Goal: Navigation & Orientation: Find specific page/section

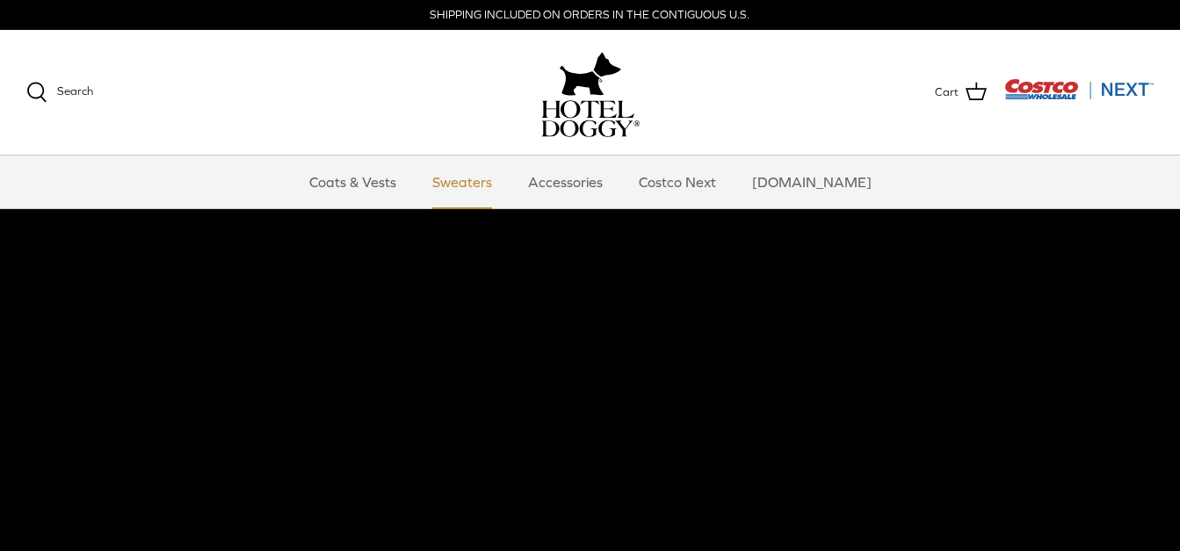
click at [469, 177] on link "Sweaters" at bounding box center [461, 181] width 91 height 53
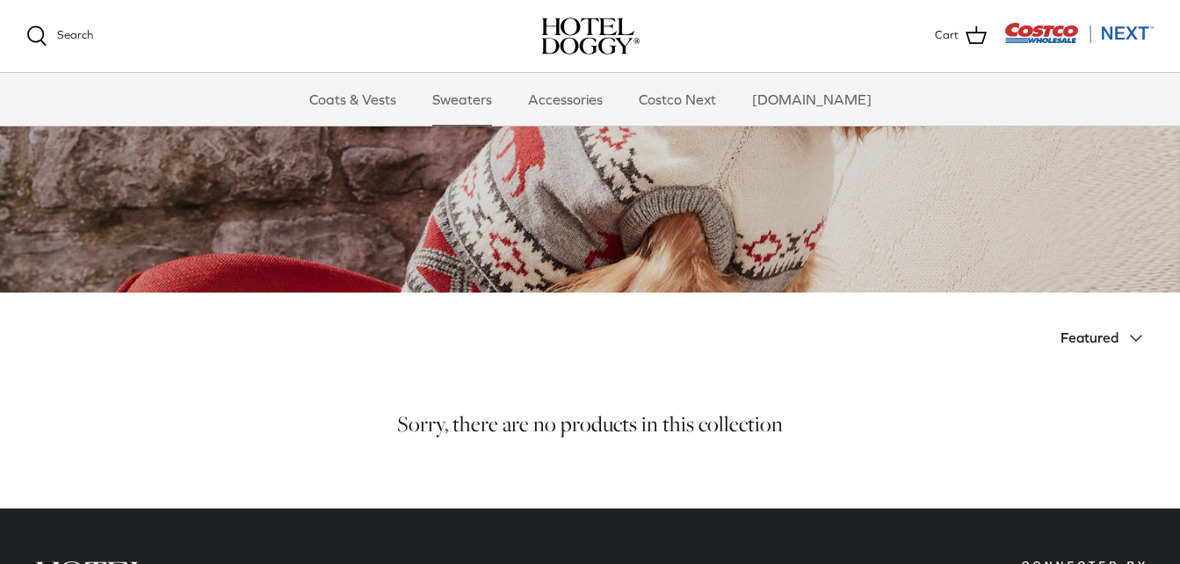
scroll to position [88, 0]
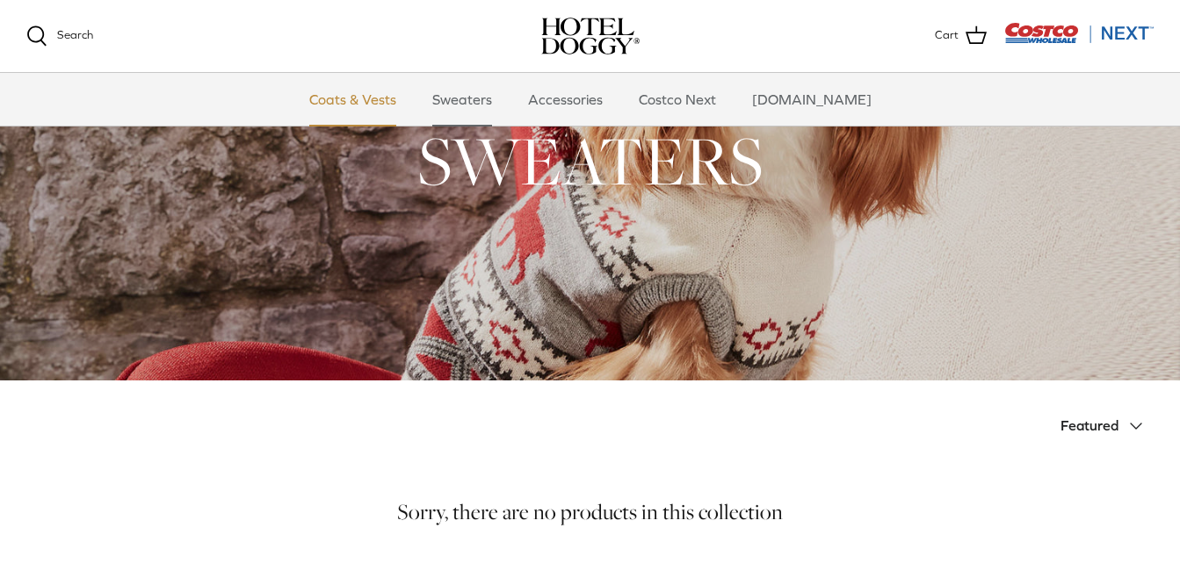
click at [388, 102] on link "Coats & Vests" at bounding box center [352, 99] width 119 height 53
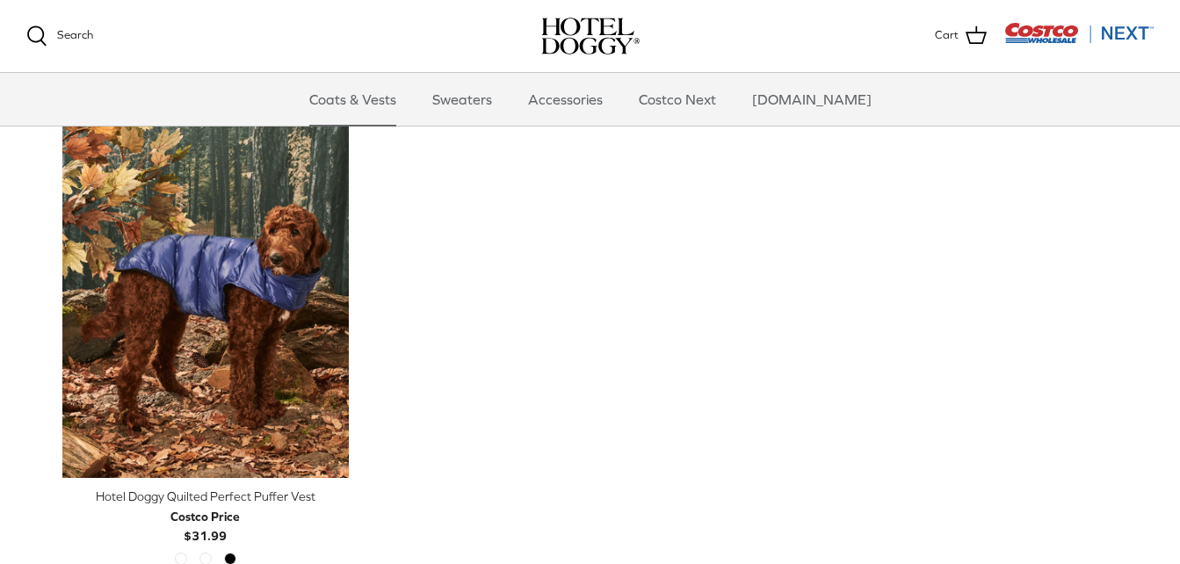
scroll to position [2986, 0]
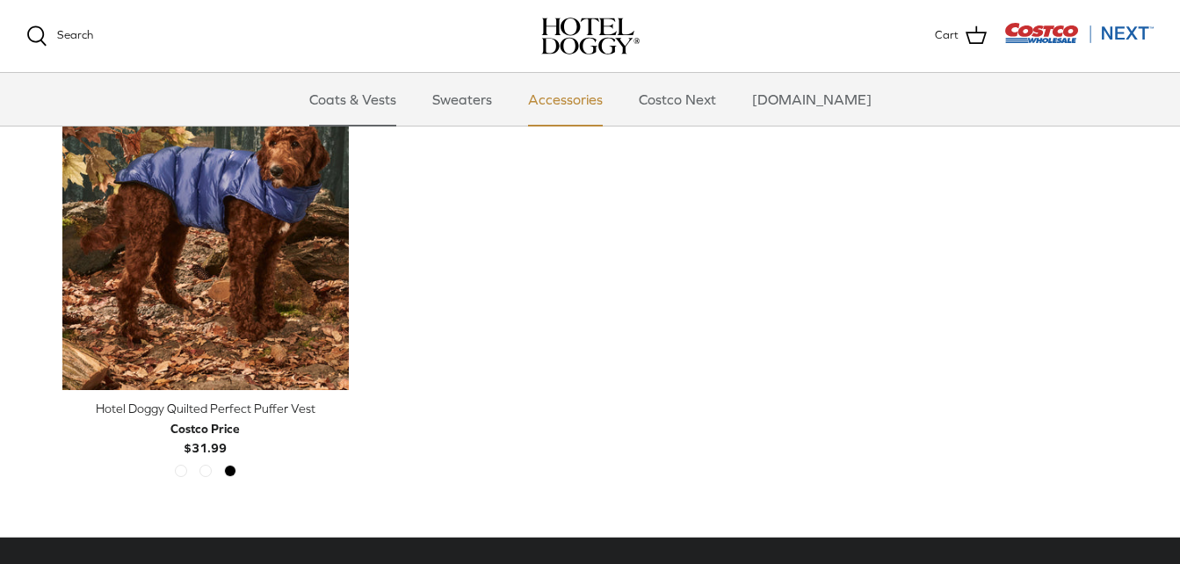
click at [612, 95] on link "Accessories" at bounding box center [565, 99] width 106 height 53
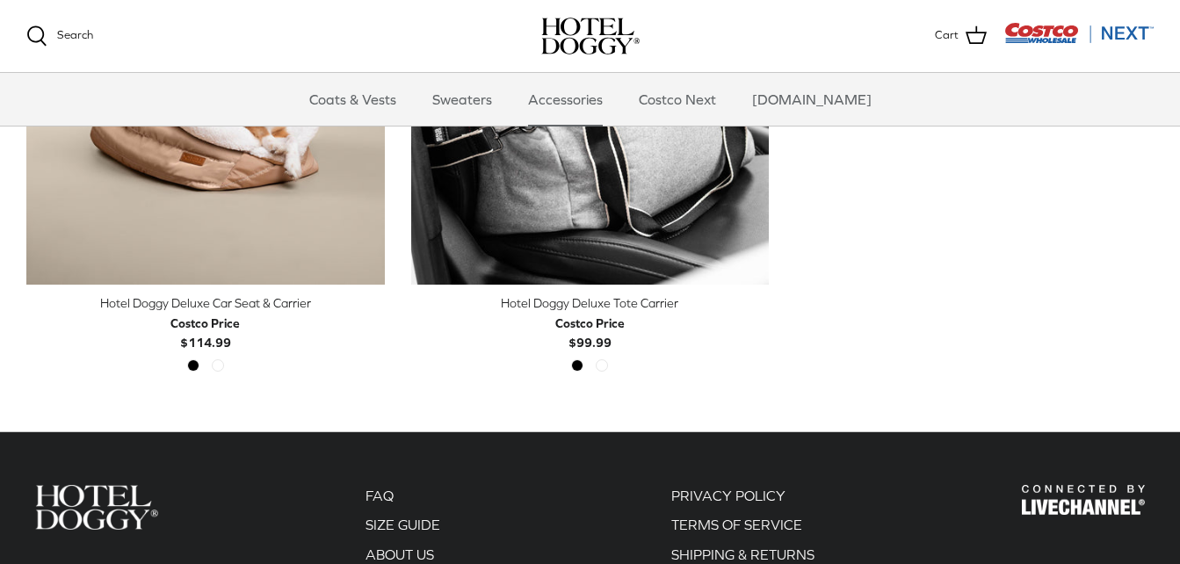
scroll to position [849, 0]
